Goal: Task Accomplishment & Management: Manage account settings

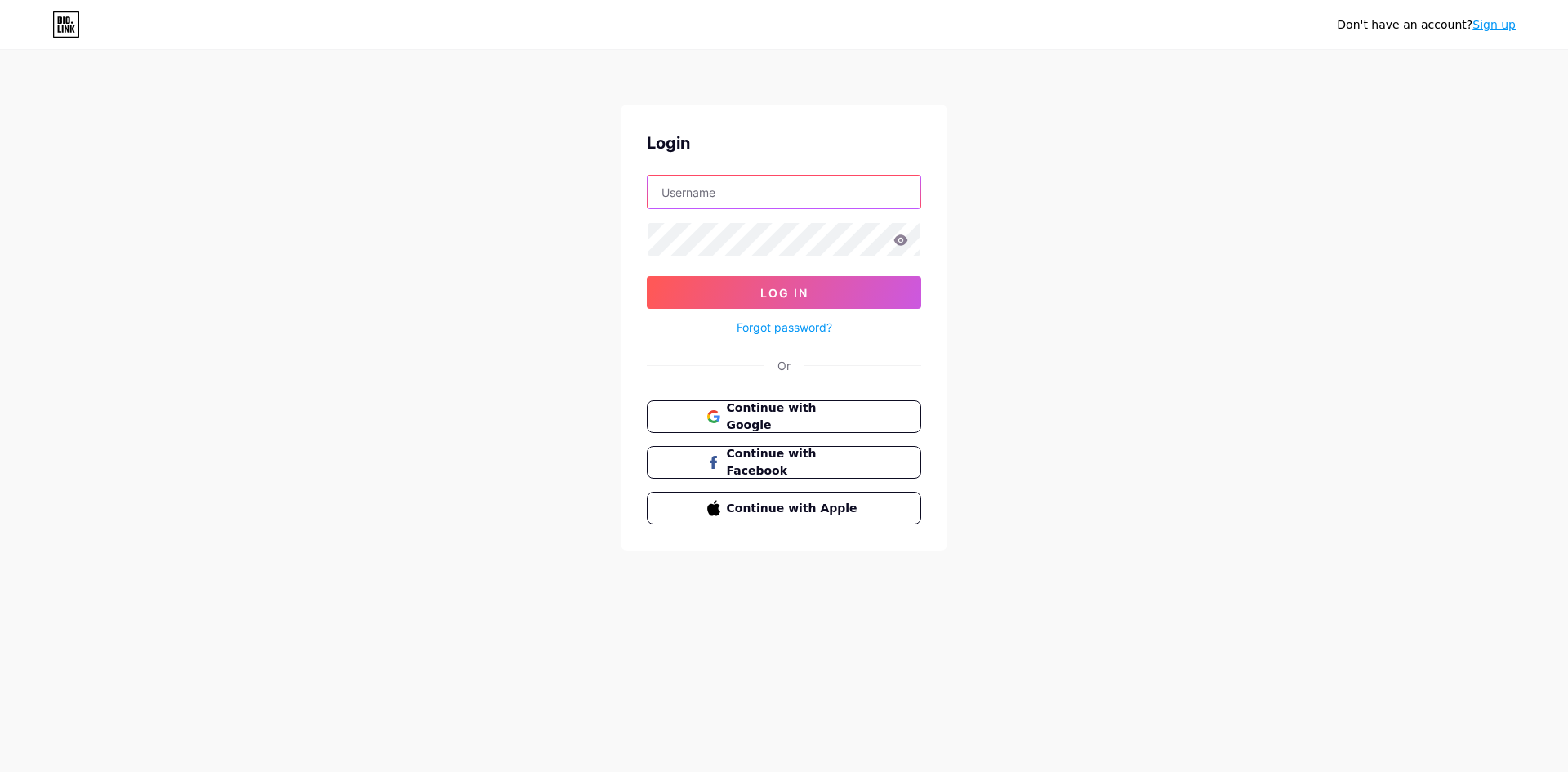
drag, startPoint x: 735, startPoint y: 182, endPoint x: 737, endPoint y: 207, distance: 25.1
click at [735, 183] on input "text" at bounding box center [784, 192] width 273 height 33
type input "[EMAIL_ADDRESS][DOMAIN_NAME]"
click at [787, 409] on span "Continue with Google" at bounding box center [793, 416] width 137 height 35
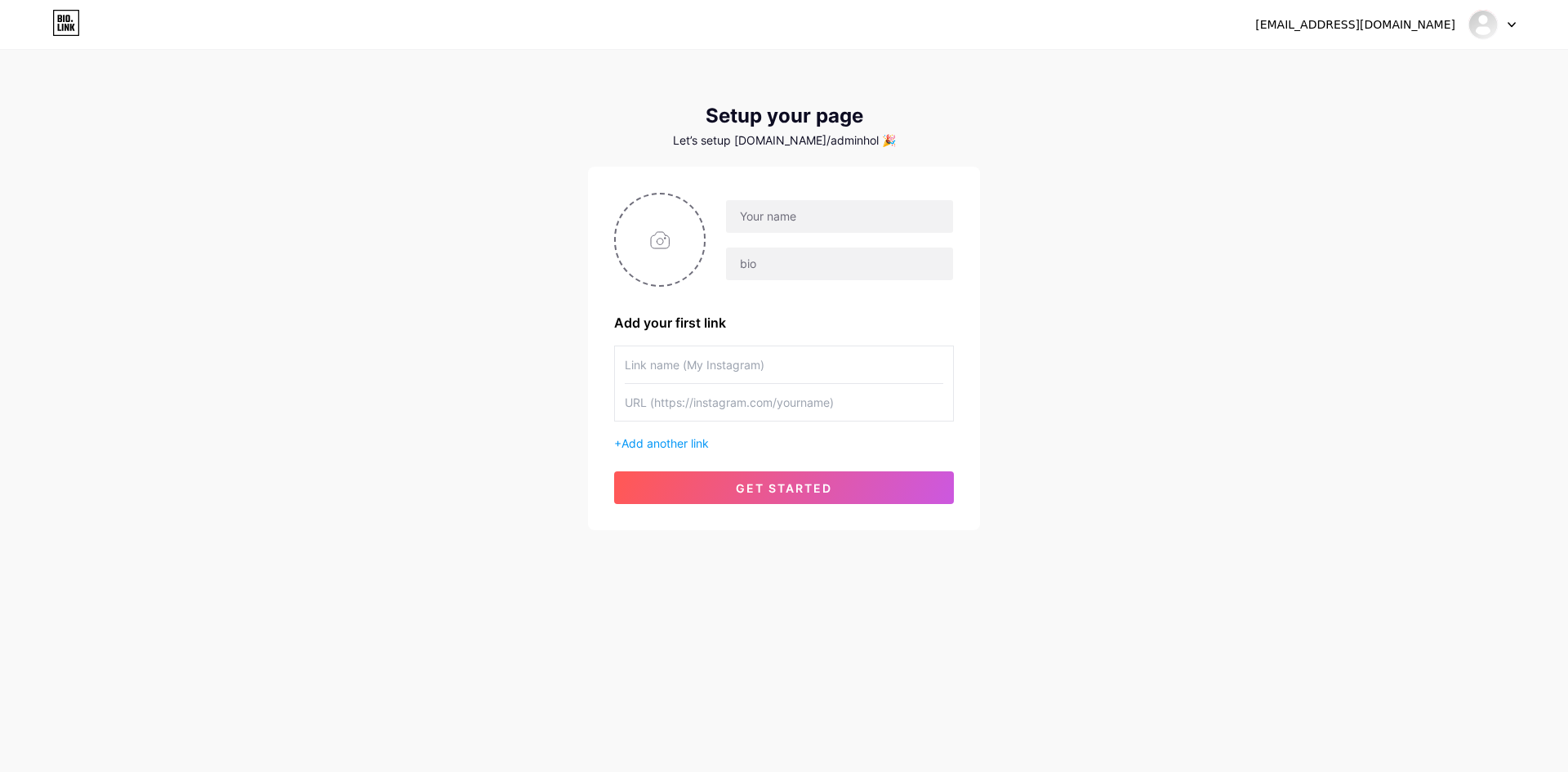
click at [727, 361] on input "text" at bounding box center [784, 364] width 319 height 37
click at [778, 233] on div at bounding box center [840, 216] width 228 height 34
click at [657, 260] on input "file" at bounding box center [660, 240] width 88 height 91
type input "C:\fakepath\Screenshot-2025-08-05-at-11.13.13-PM.png.png"
click at [762, 216] on input "text" at bounding box center [840, 216] width 227 height 33
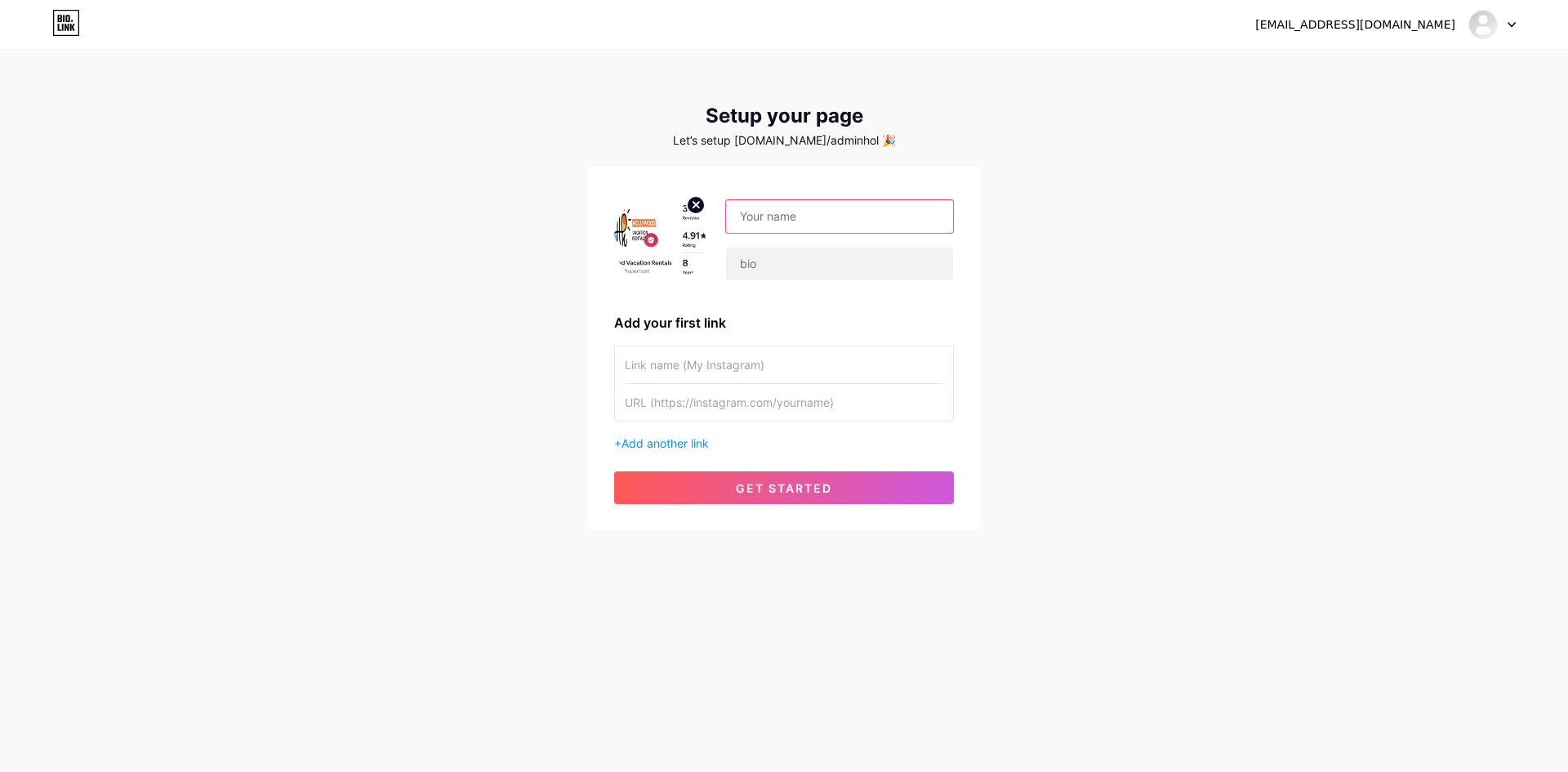
click at [776, 219] on input "text" at bounding box center [840, 216] width 227 height 33
drag, startPoint x: 876, startPoint y: 216, endPoint x: 683, endPoint y: 220, distance: 193.0
click at [683, 220] on div "hollywoodvacation" at bounding box center [784, 239] width 340 height 94
type input "Hollywood Vacation Rentals"
click at [733, 256] on input "text" at bounding box center [840, 263] width 227 height 33
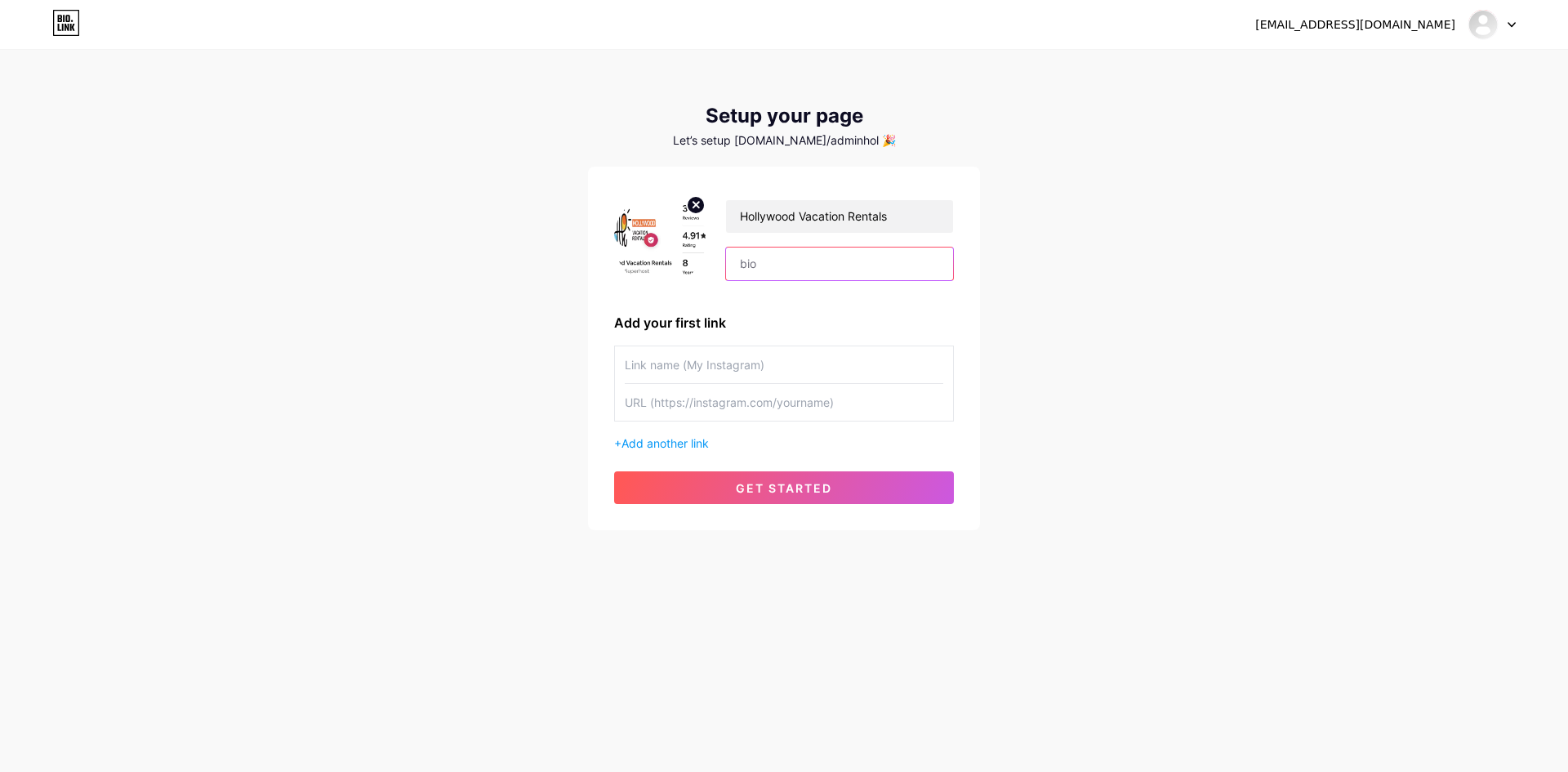
paste input "Hollywood Vacation Rentals is committed to providing exceptional accommodations…"
type input "Hollywood Vacation Rentals is committed to providing exceptional accommodations…"
click at [694, 375] on input "text" at bounding box center [784, 364] width 319 height 37
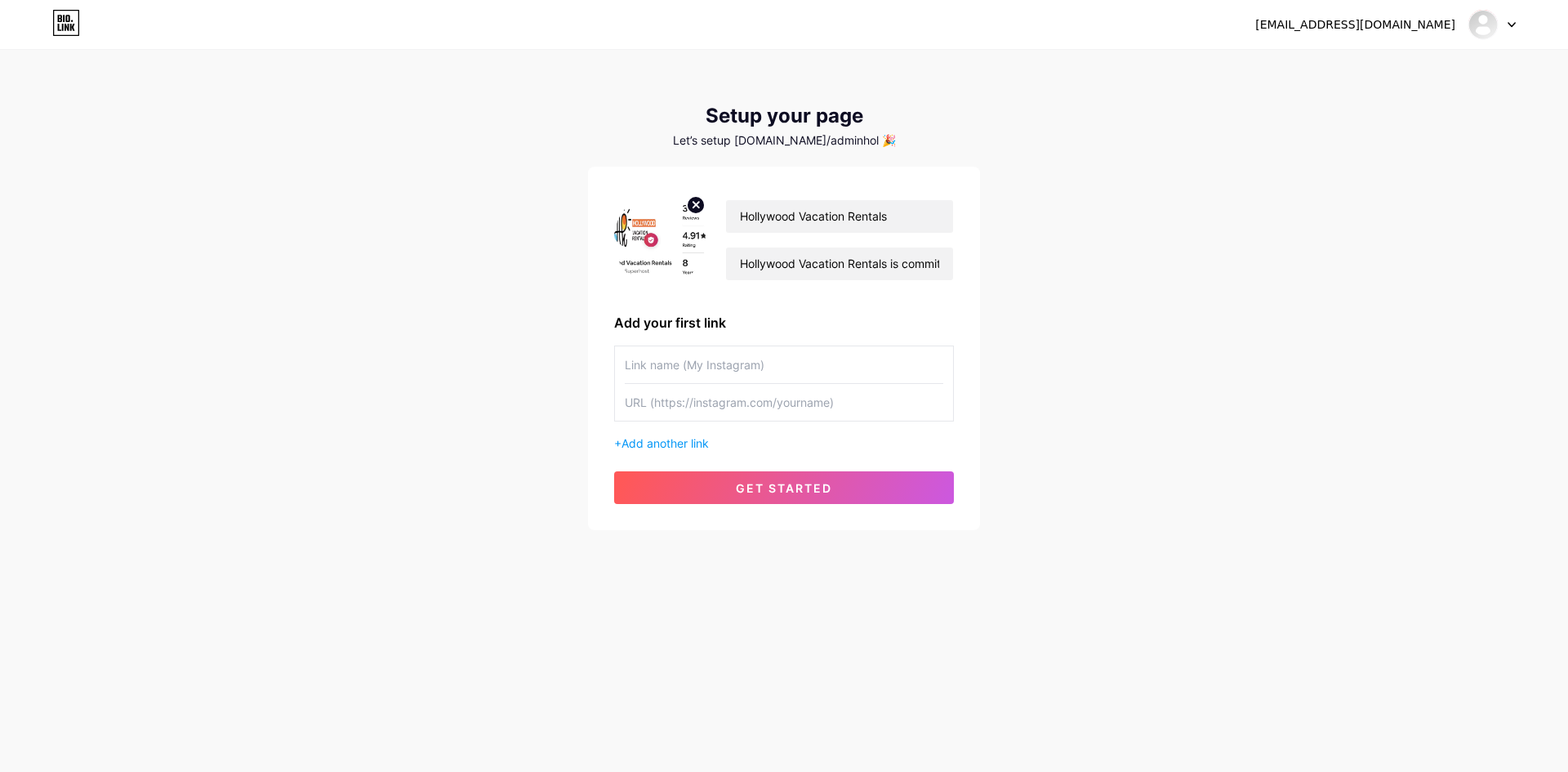
click at [643, 368] on input "text" at bounding box center [784, 364] width 319 height 37
paste input "miami vacation rentals with private pool"
drag, startPoint x: 633, startPoint y: 367, endPoint x: 597, endPoint y: 370, distance: 36.1
click at [597, 370] on div "Hollywood Vacation Rentals [GEOGRAPHIC_DATA] Vacation Rentals is committed to p…" at bounding box center [784, 348] width 392 height 363
type input "Miami vacation rentals with private pool"
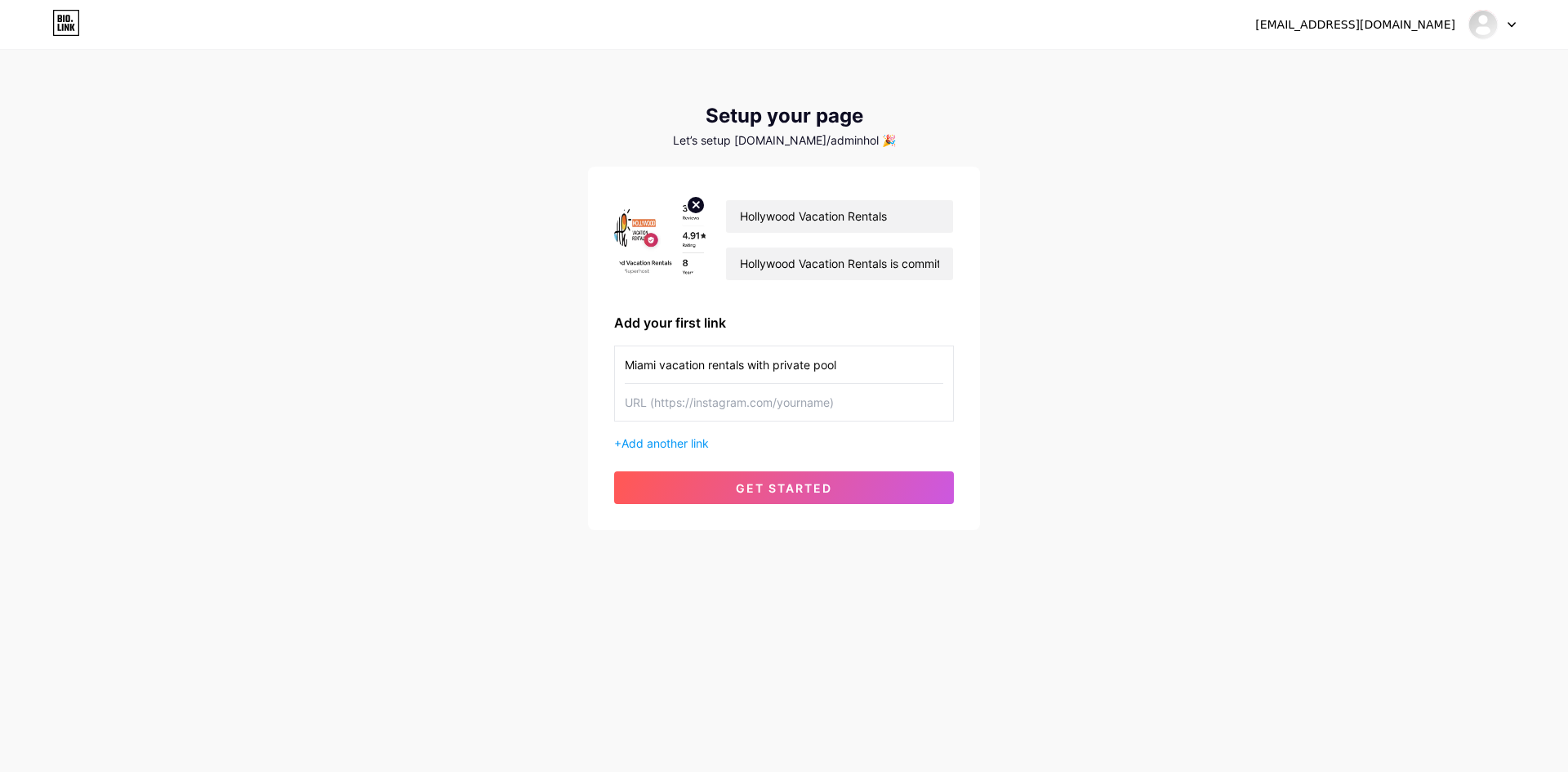
click at [634, 390] on input "text" at bounding box center [784, 402] width 319 height 37
paste input "[URL][DOMAIN_NAME][US_STATE]"
type input "[URL][DOMAIN_NAME][US_STATE]"
click at [658, 442] on span "Add another link" at bounding box center [665, 444] width 87 height 14
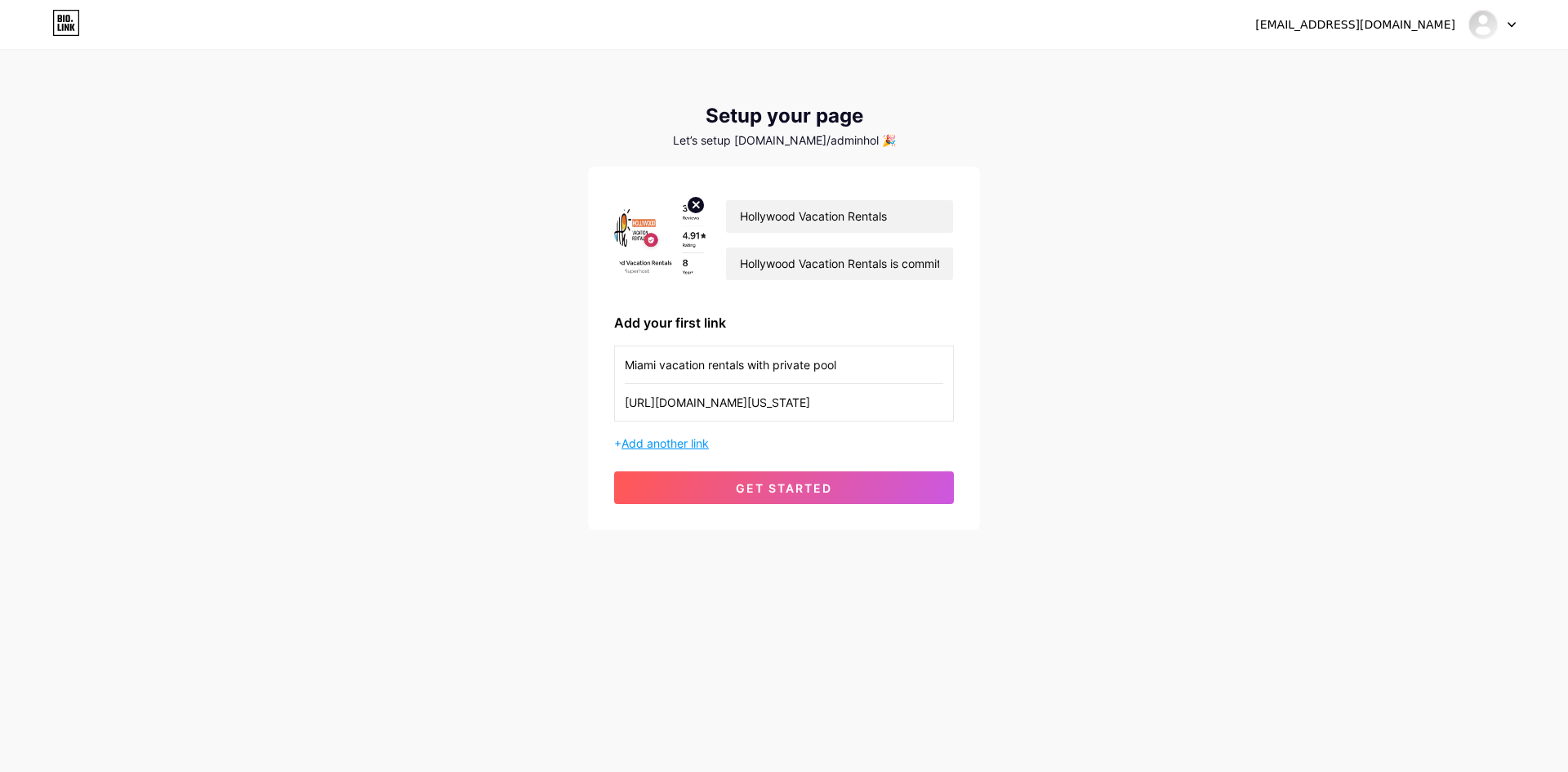
scroll to position [0, 0]
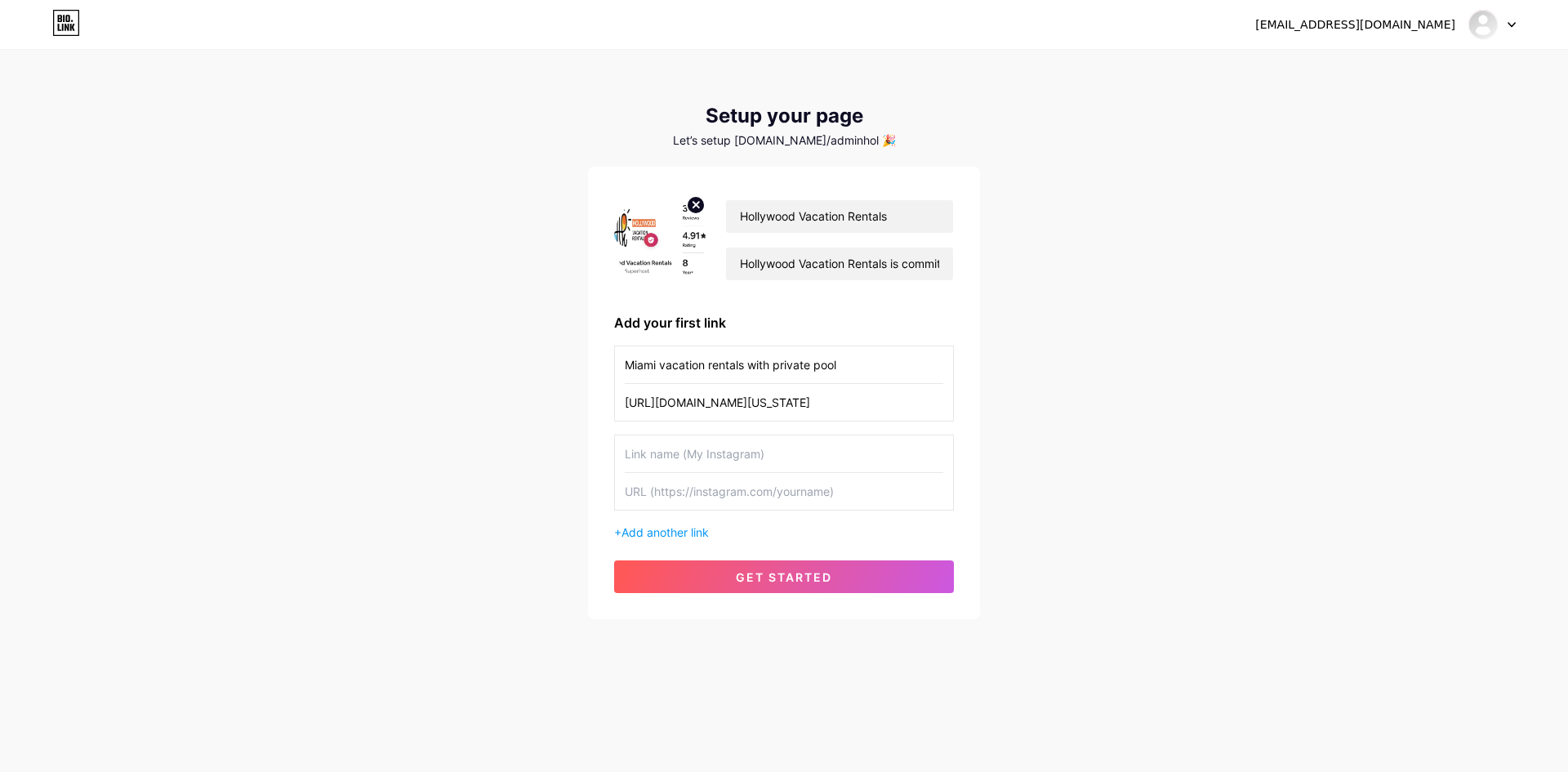
click at [665, 454] on input "text" at bounding box center [784, 453] width 319 height 37
paste input "south [US_STATE] vacation rentals"
drag, startPoint x: 629, startPoint y: 459, endPoint x: 612, endPoint y: 457, distance: 17.1
click at [612, 457] on div "Hollywood Vacation Rentals [GEOGRAPHIC_DATA] Vacation Rentals is committed to p…" at bounding box center [784, 393] width 392 height 452
type input "South [US_STATE] vacation rentals"
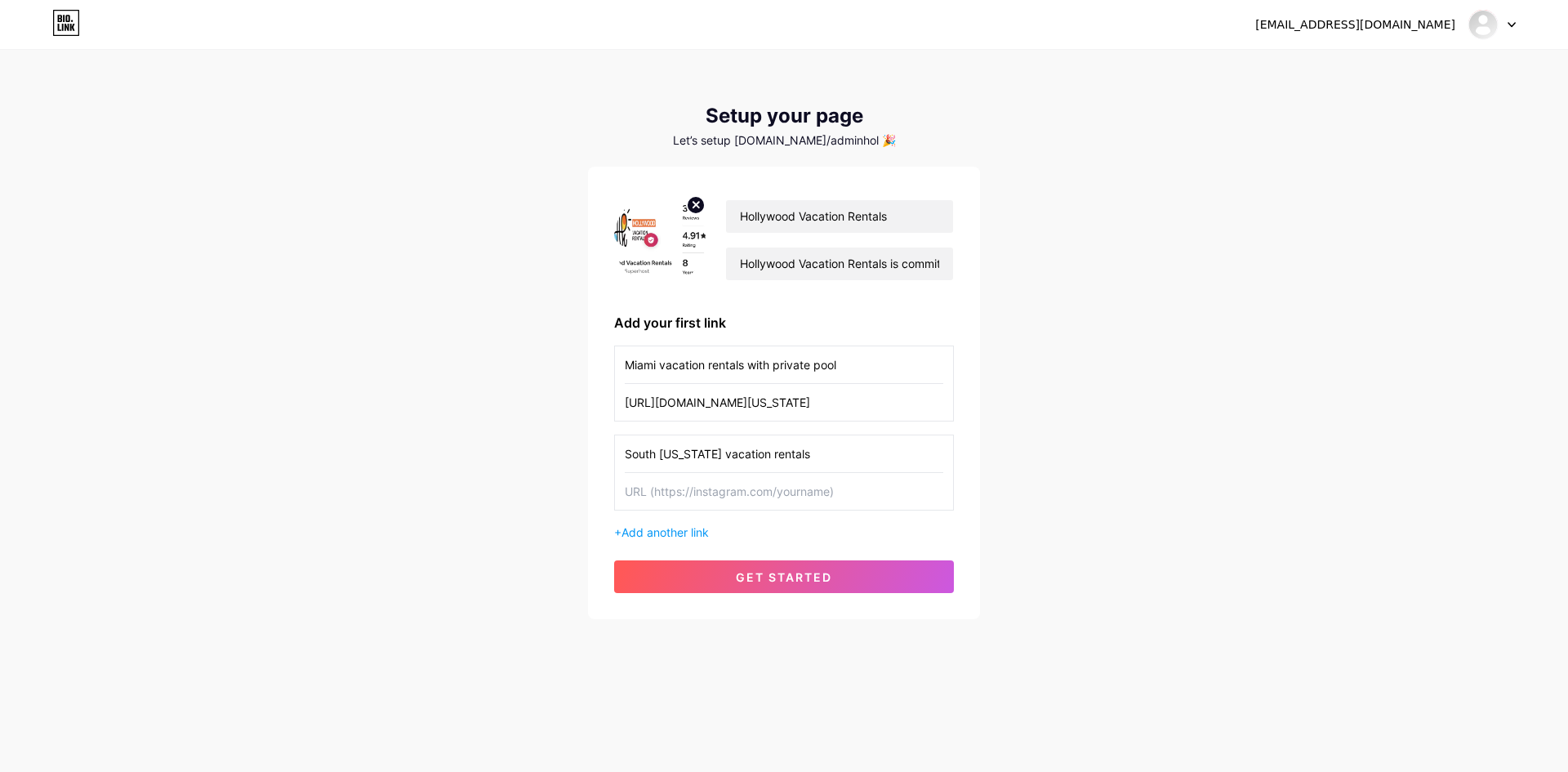
click at [660, 496] on input "text" at bounding box center [784, 491] width 319 height 37
paste input "[URL][DOMAIN_NAME]"
type input "[URL][DOMAIN_NAME]"
click at [734, 569] on button "get started" at bounding box center [784, 577] width 340 height 33
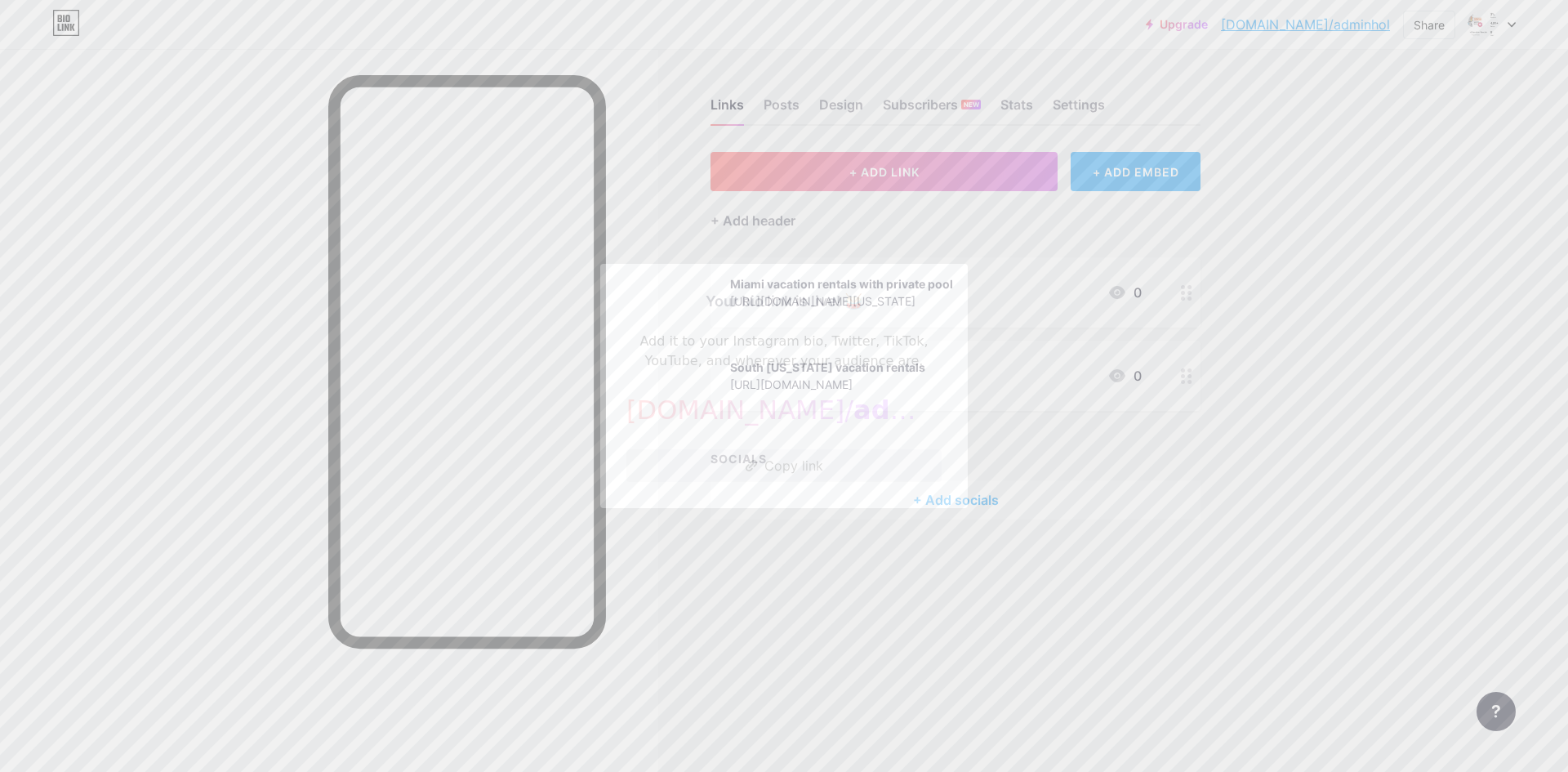
click at [803, 469] on button "Copy link" at bounding box center [784, 465] width 315 height 33
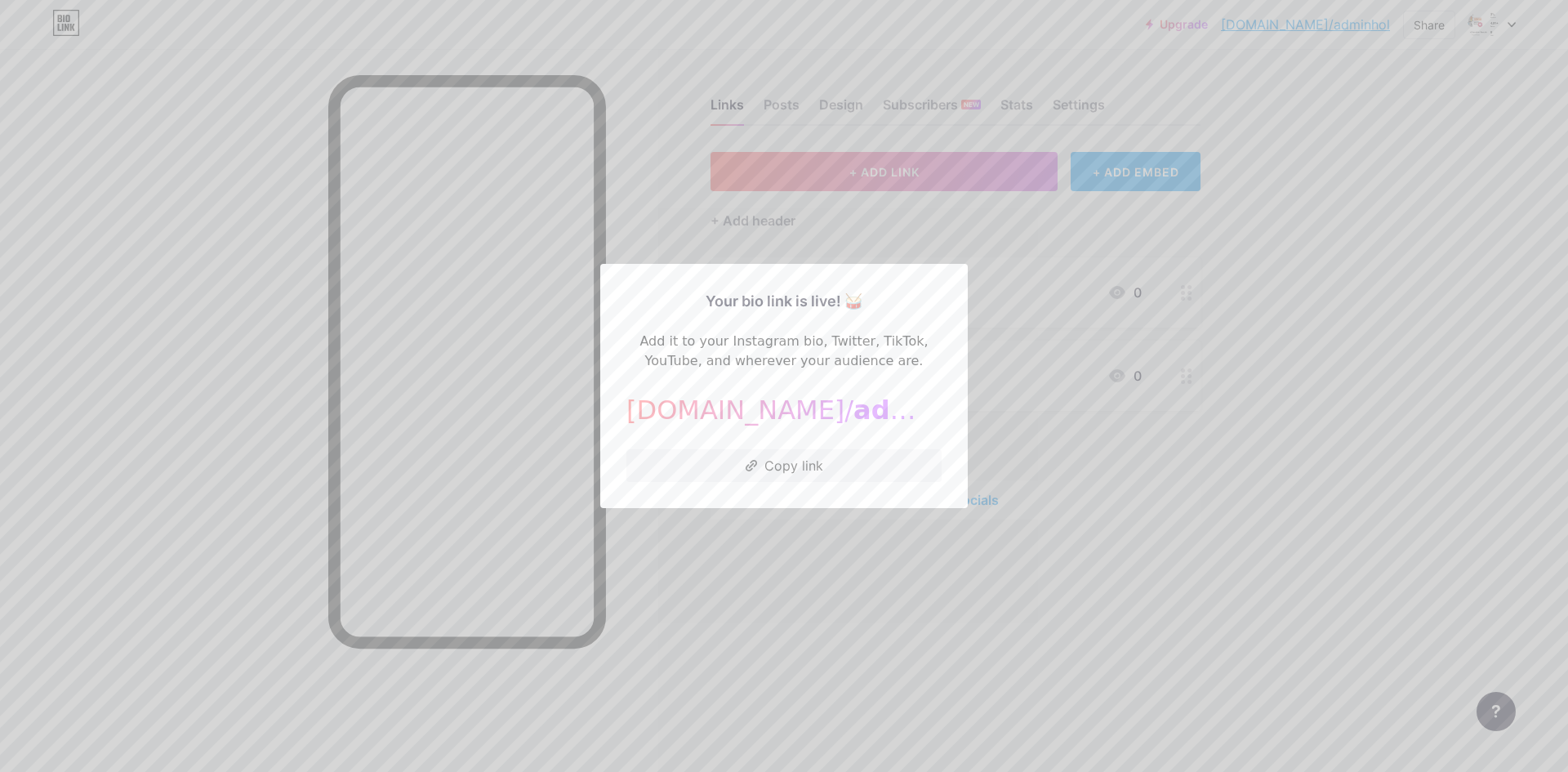
click at [894, 563] on div at bounding box center [784, 386] width 1568 height 772
